Goal: Find specific page/section: Find specific page/section

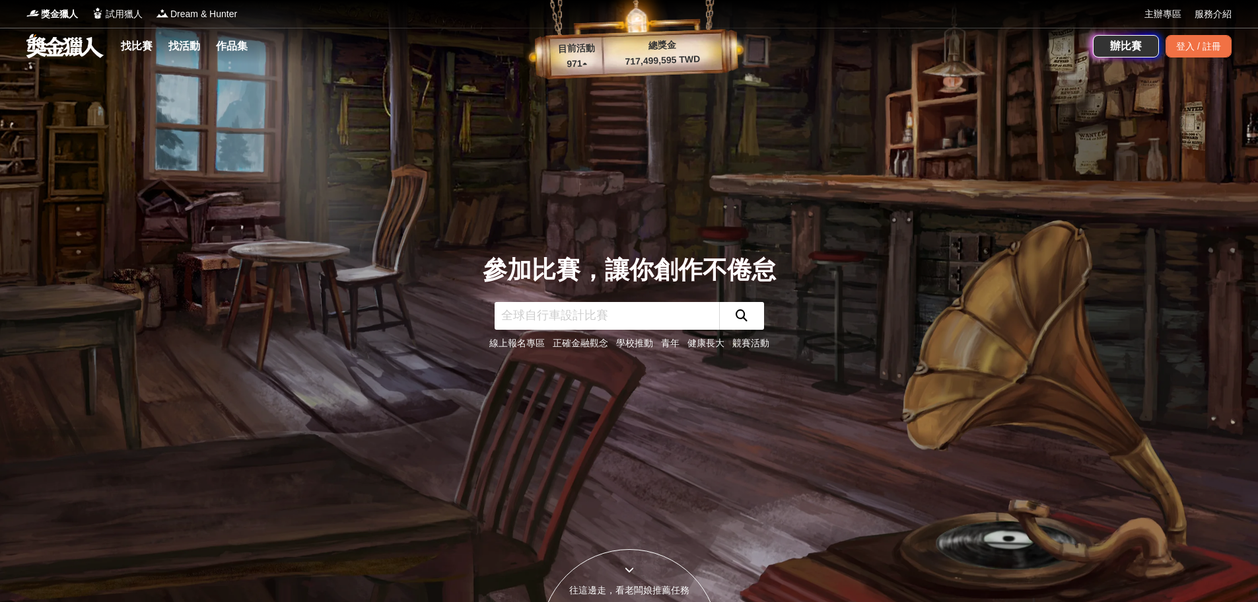
click at [84, 51] on link at bounding box center [65, 45] width 80 height 25
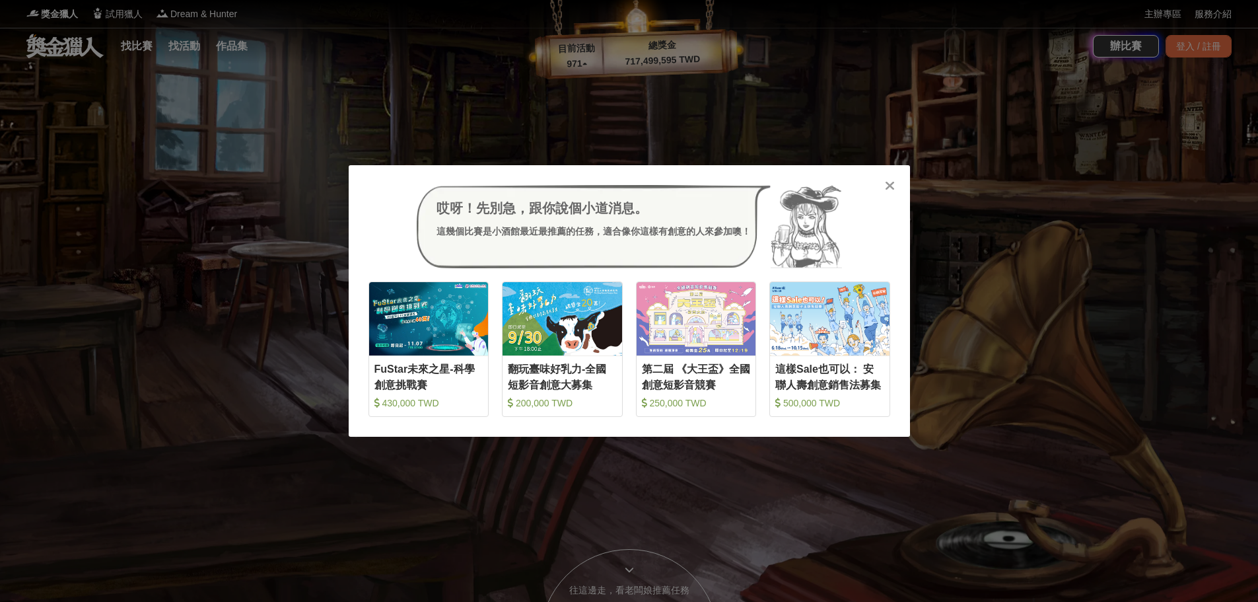
click at [894, 192] on icon at bounding box center [890, 185] width 10 height 13
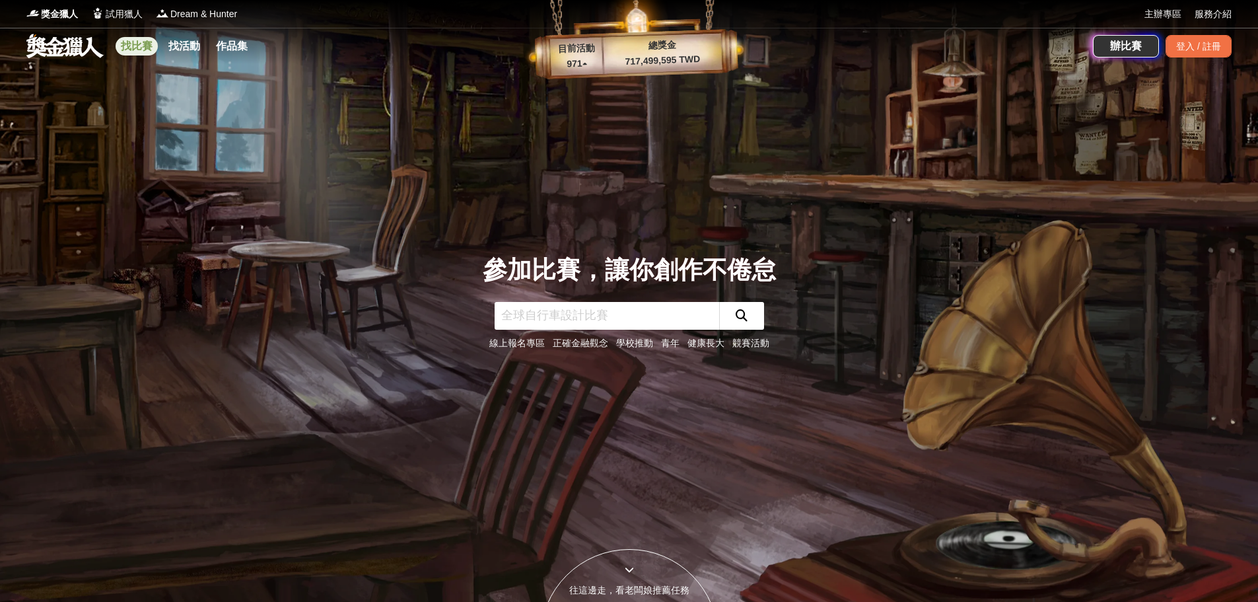
click at [126, 51] on link "找比賽" at bounding box center [137, 46] width 42 height 18
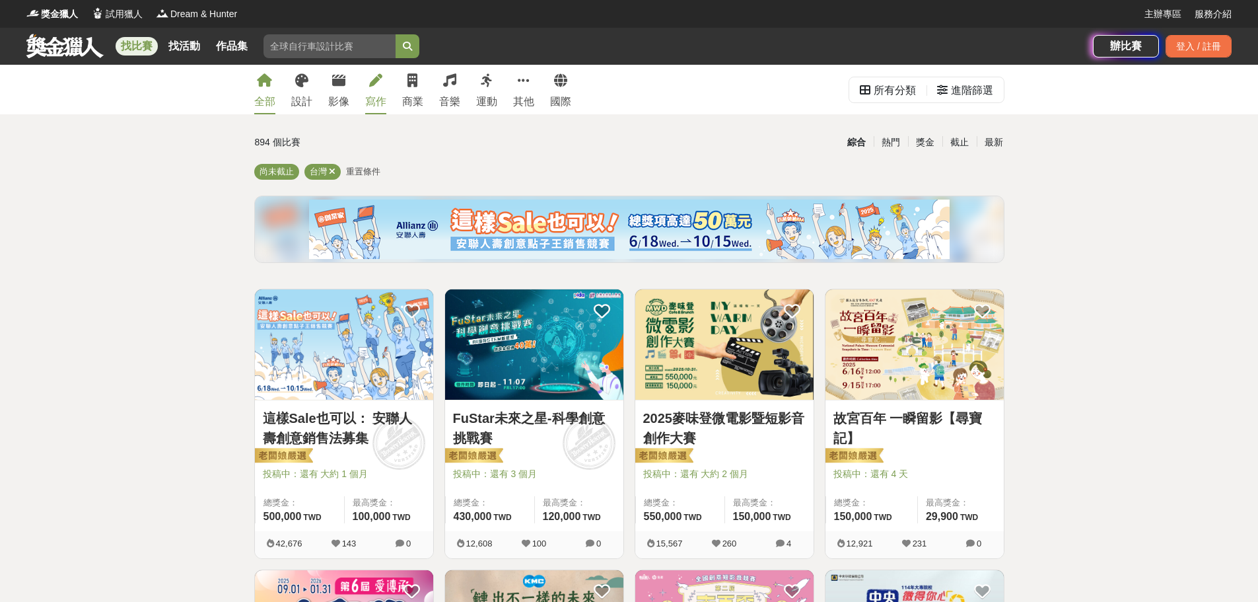
click at [366, 106] on div "寫作" at bounding box center [375, 102] width 21 height 16
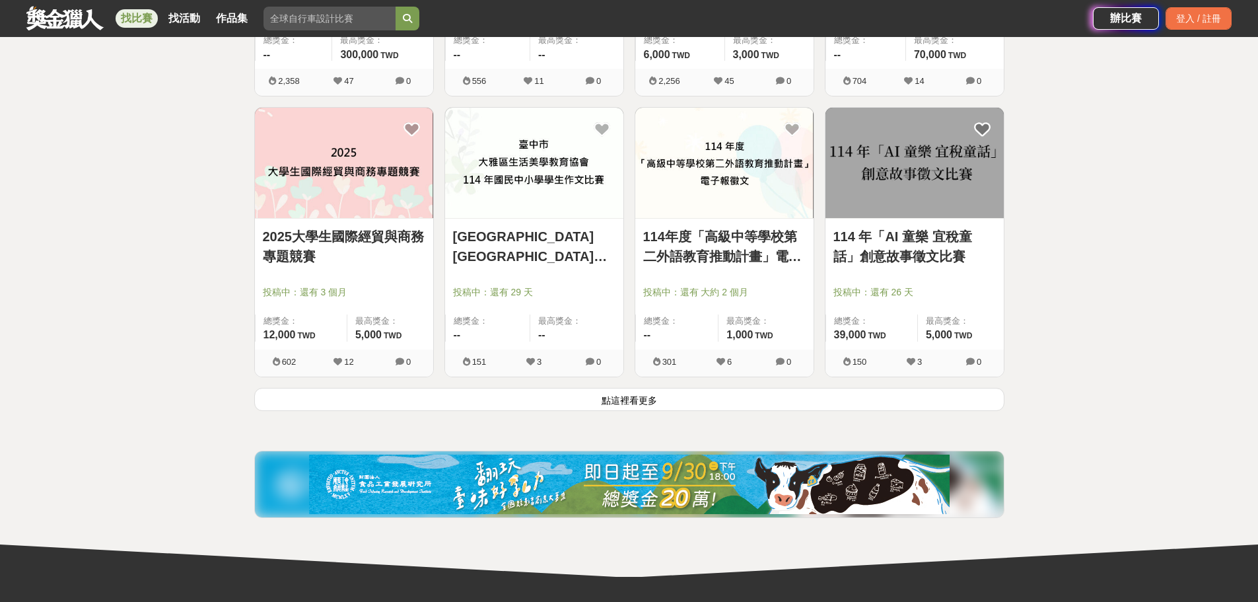
scroll to position [1585, 0]
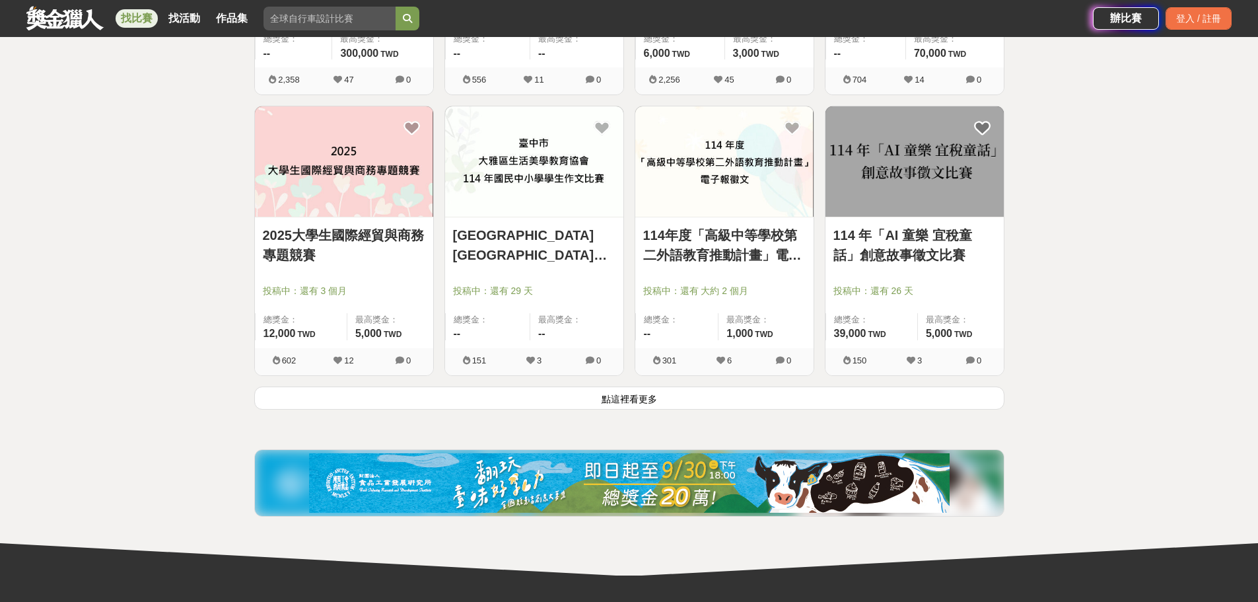
click at [559, 409] on button "點這裡看更多" at bounding box center [629, 397] width 750 height 23
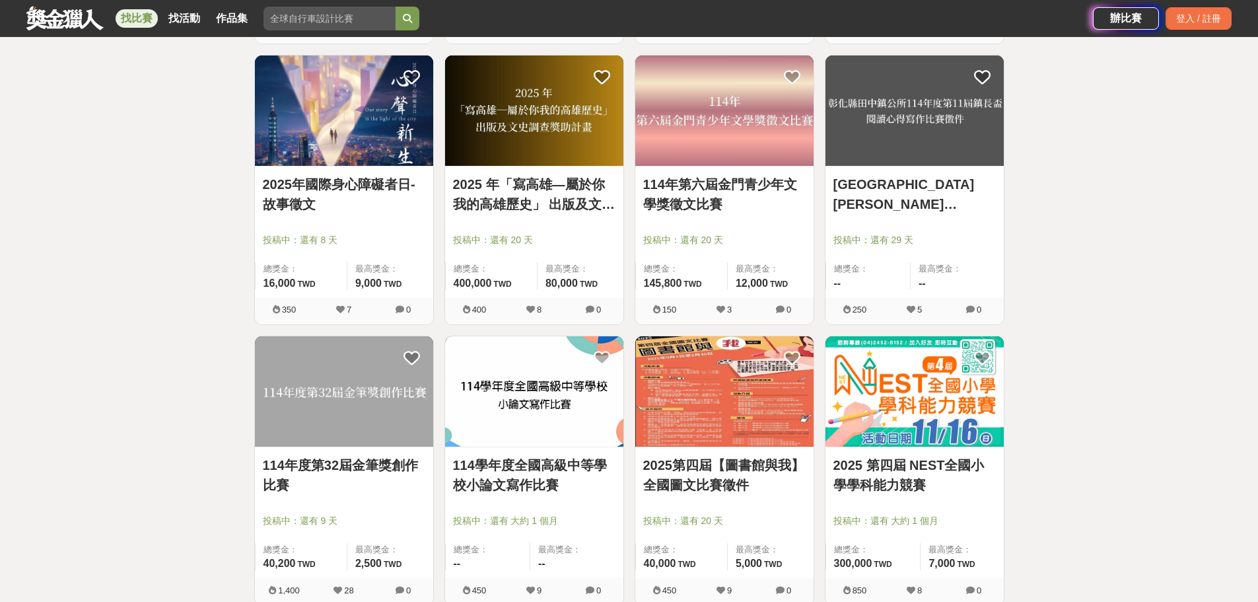
scroll to position [3104, 0]
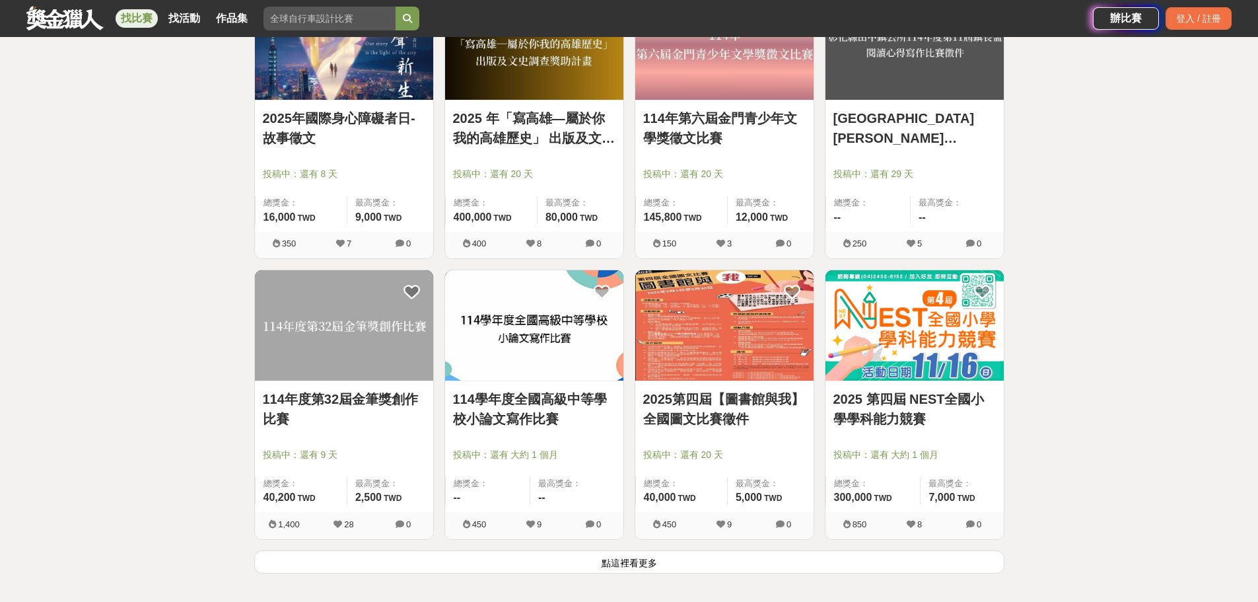
click at [602, 569] on button "點這裡看更多" at bounding box center [629, 561] width 750 height 23
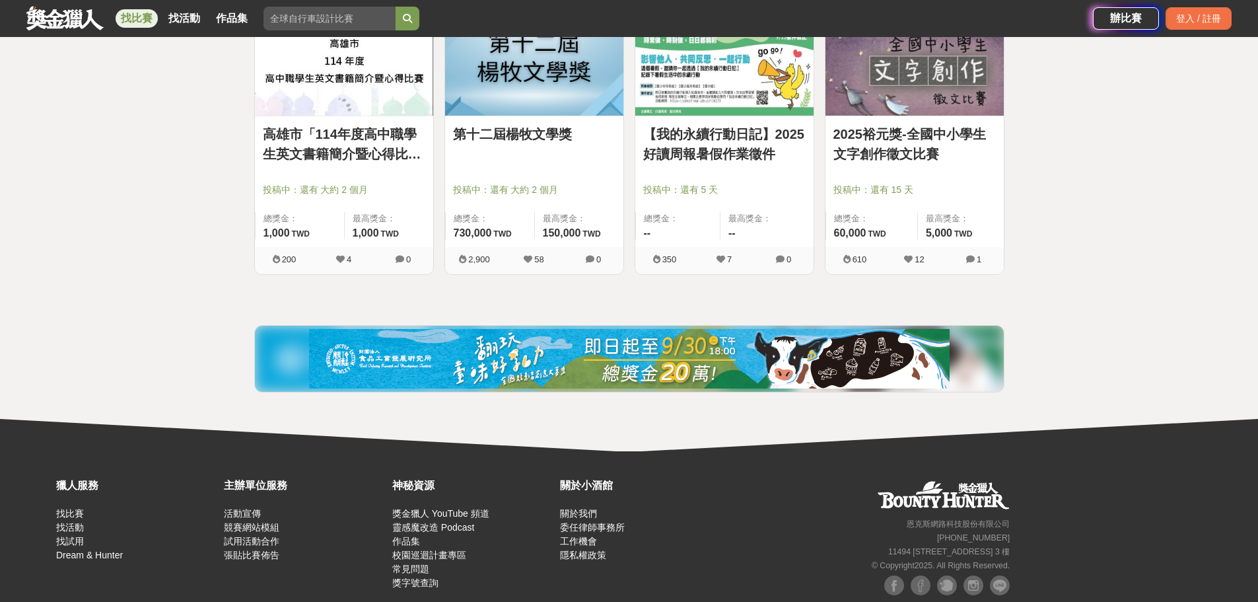
scroll to position [4491, 0]
